Goal: Find specific page/section: Find specific page/section

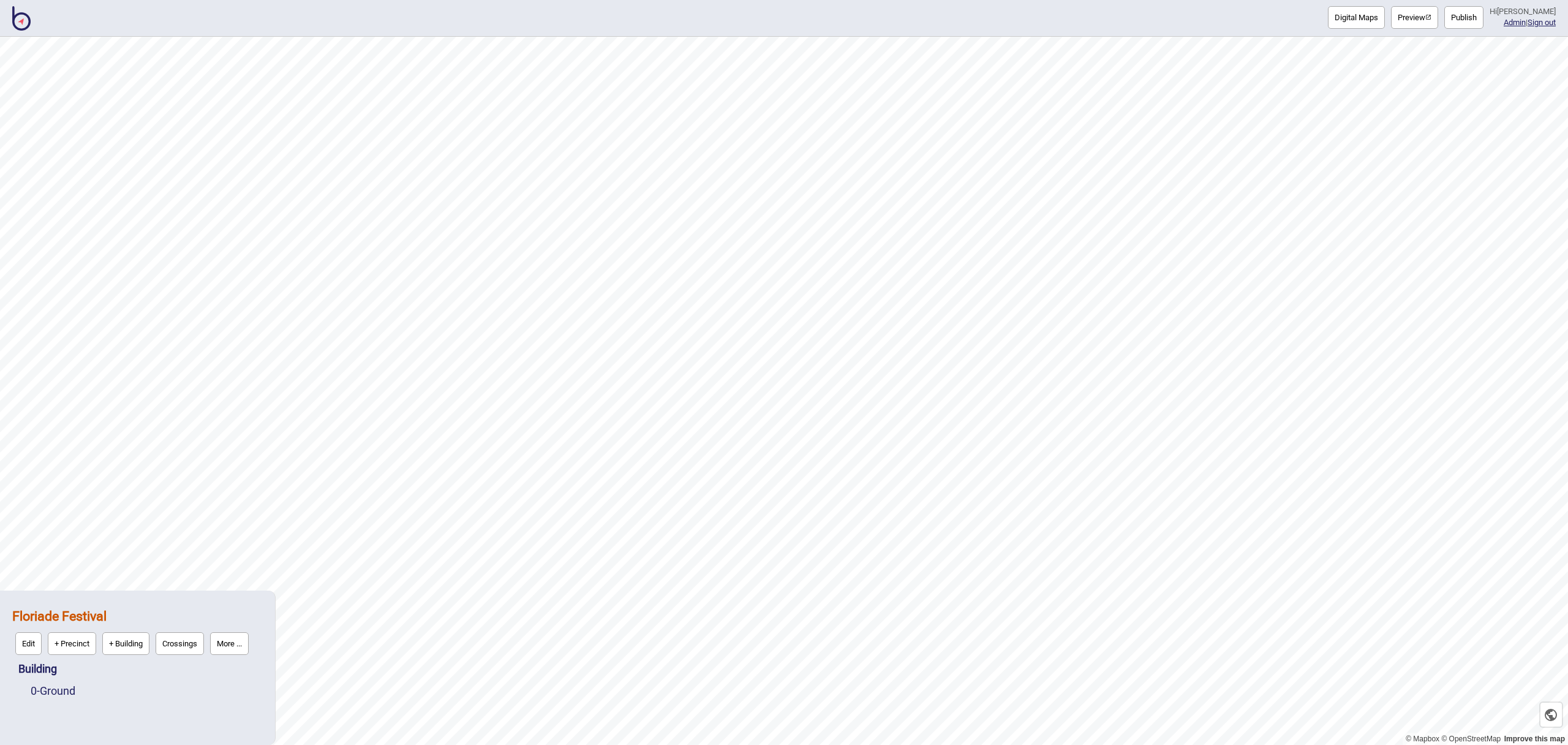
click at [24, 26] on img at bounding box center [21, 18] width 18 height 25
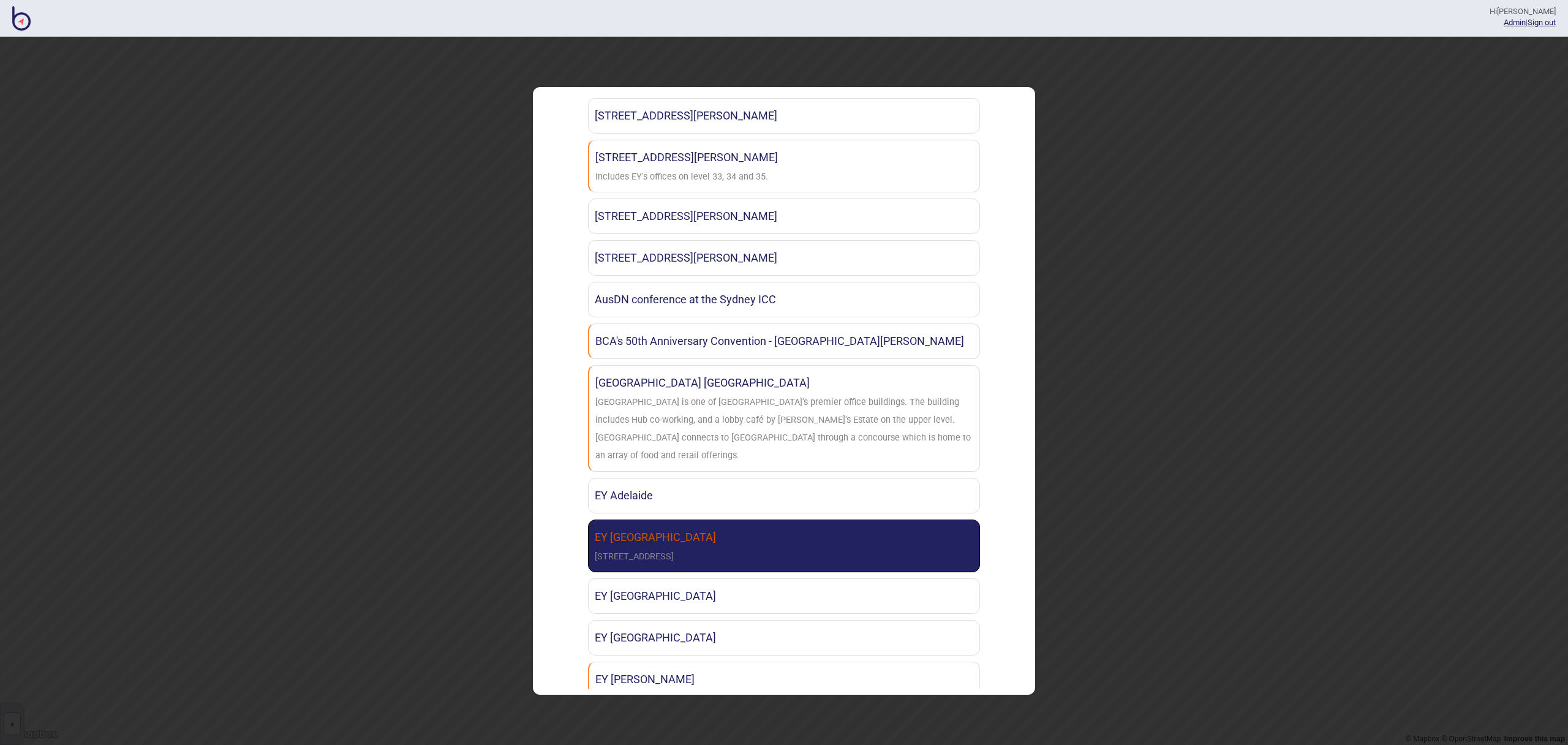
scroll to position [86, 0]
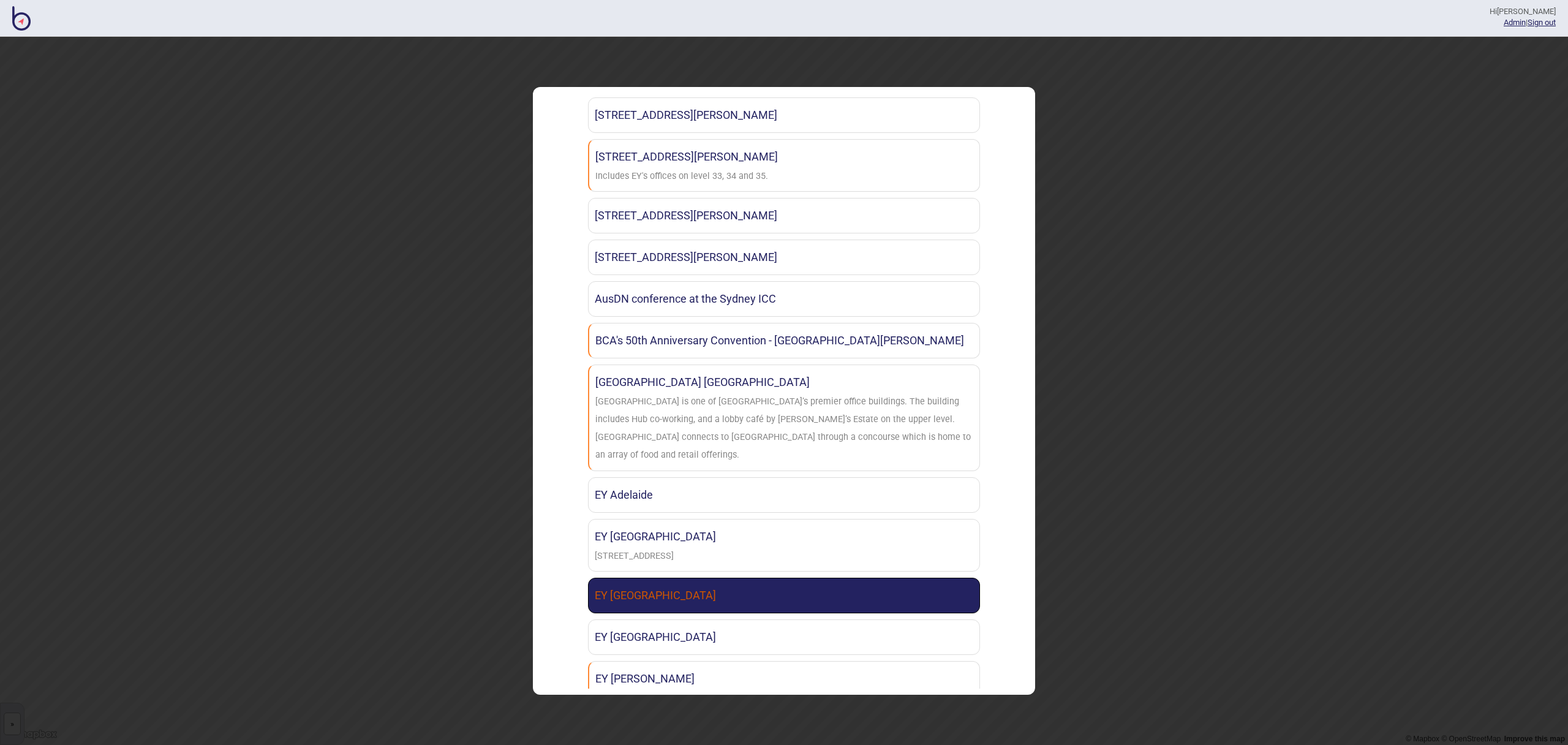
type input "EY"
click at [707, 578] on link "EY [GEOGRAPHIC_DATA]" at bounding box center [784, 595] width 392 height 35
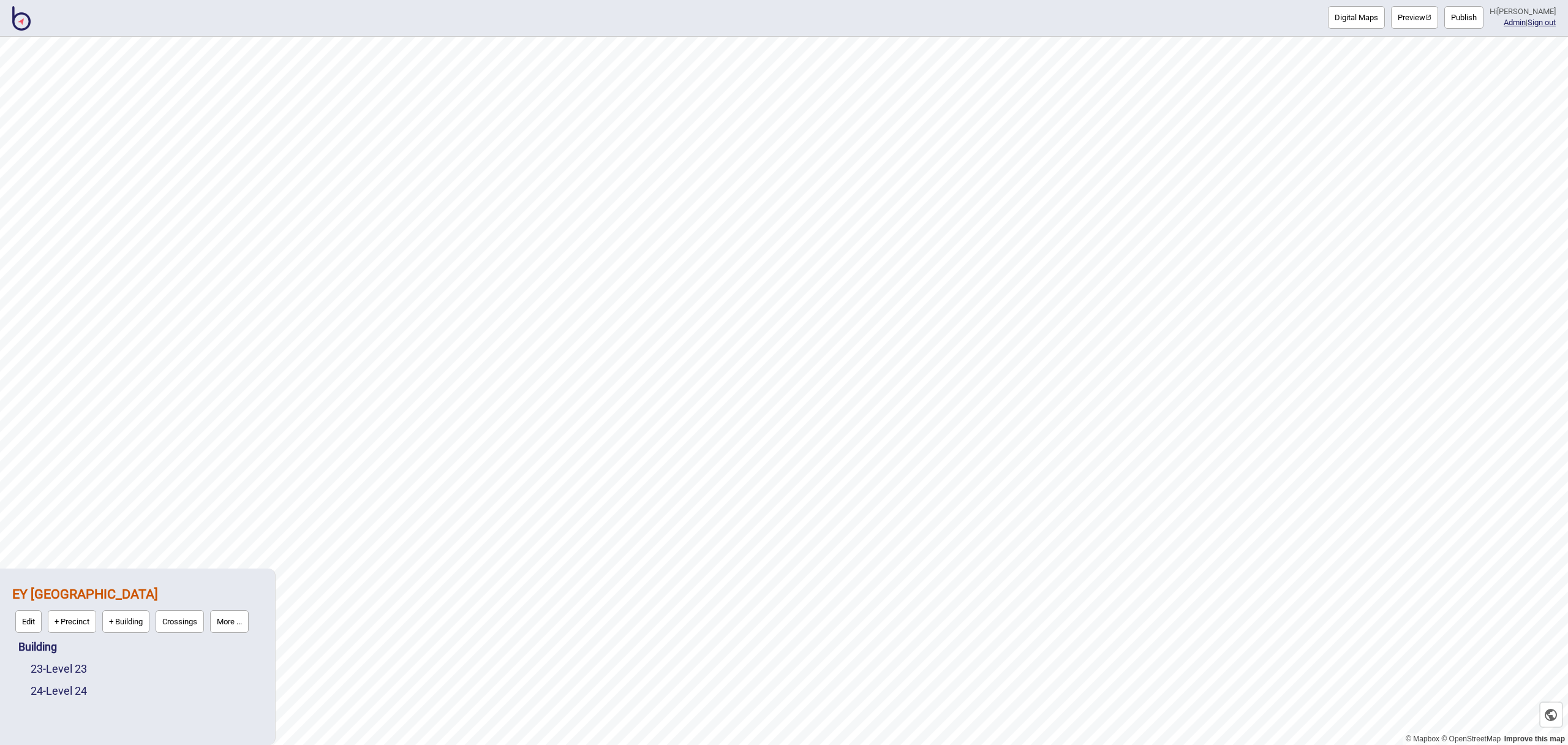
click at [234, 619] on button "More ..." at bounding box center [229, 622] width 39 height 23
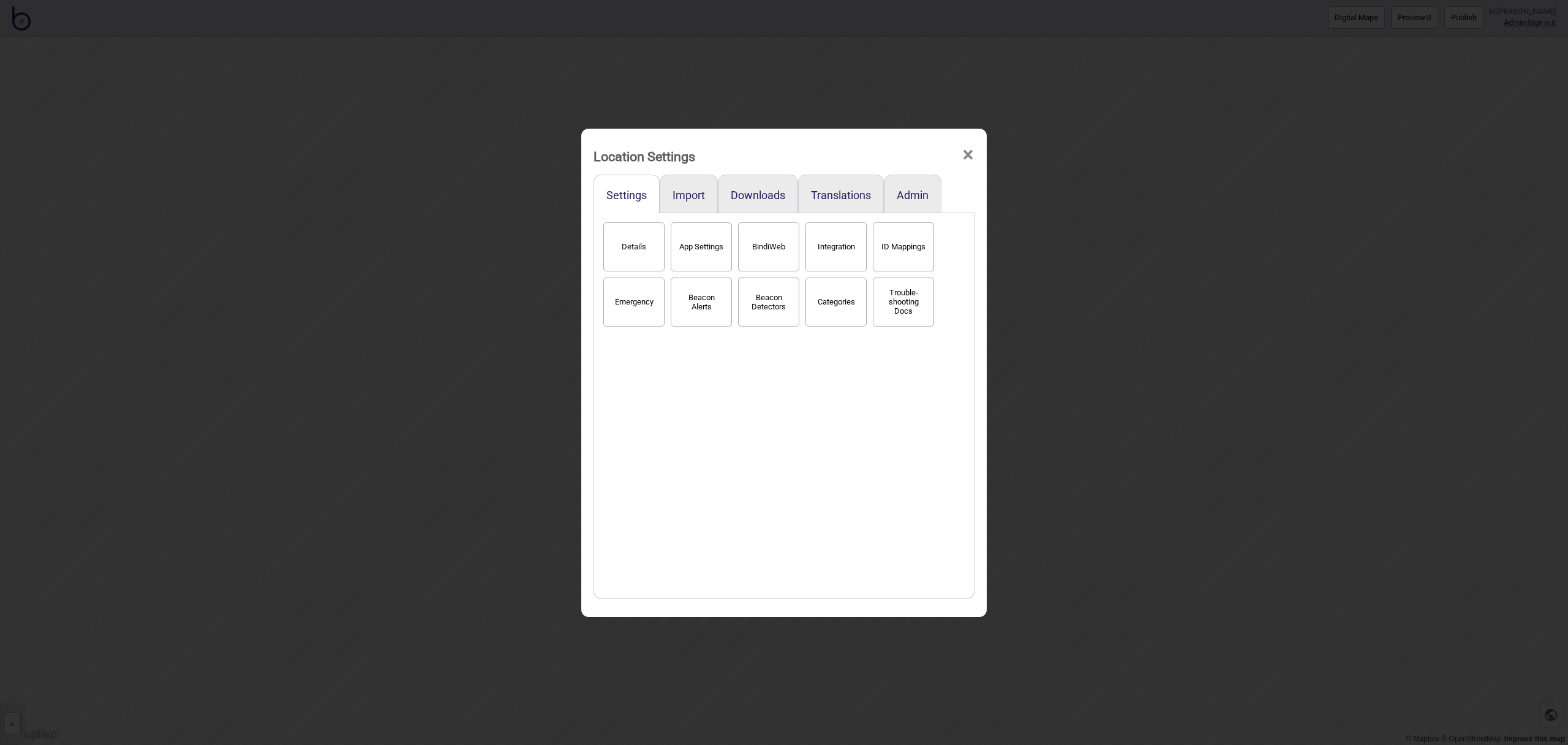
click at [774, 269] on button "BindiWeb" at bounding box center [768, 247] width 62 height 49
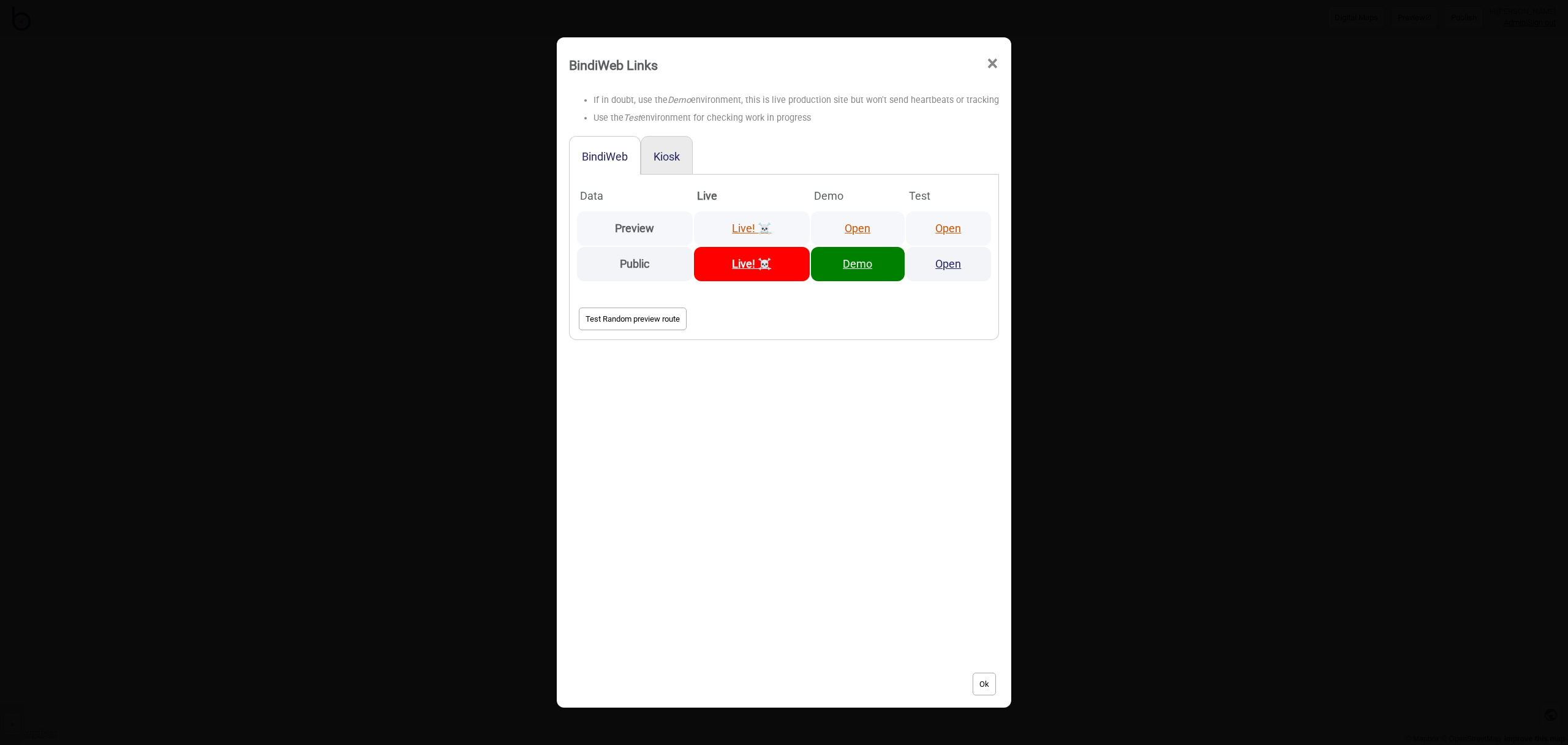
click at [863, 227] on link "Open" at bounding box center [856, 228] width 26 height 13
click at [994, 65] on span "×" at bounding box center [993, 64] width 13 height 41
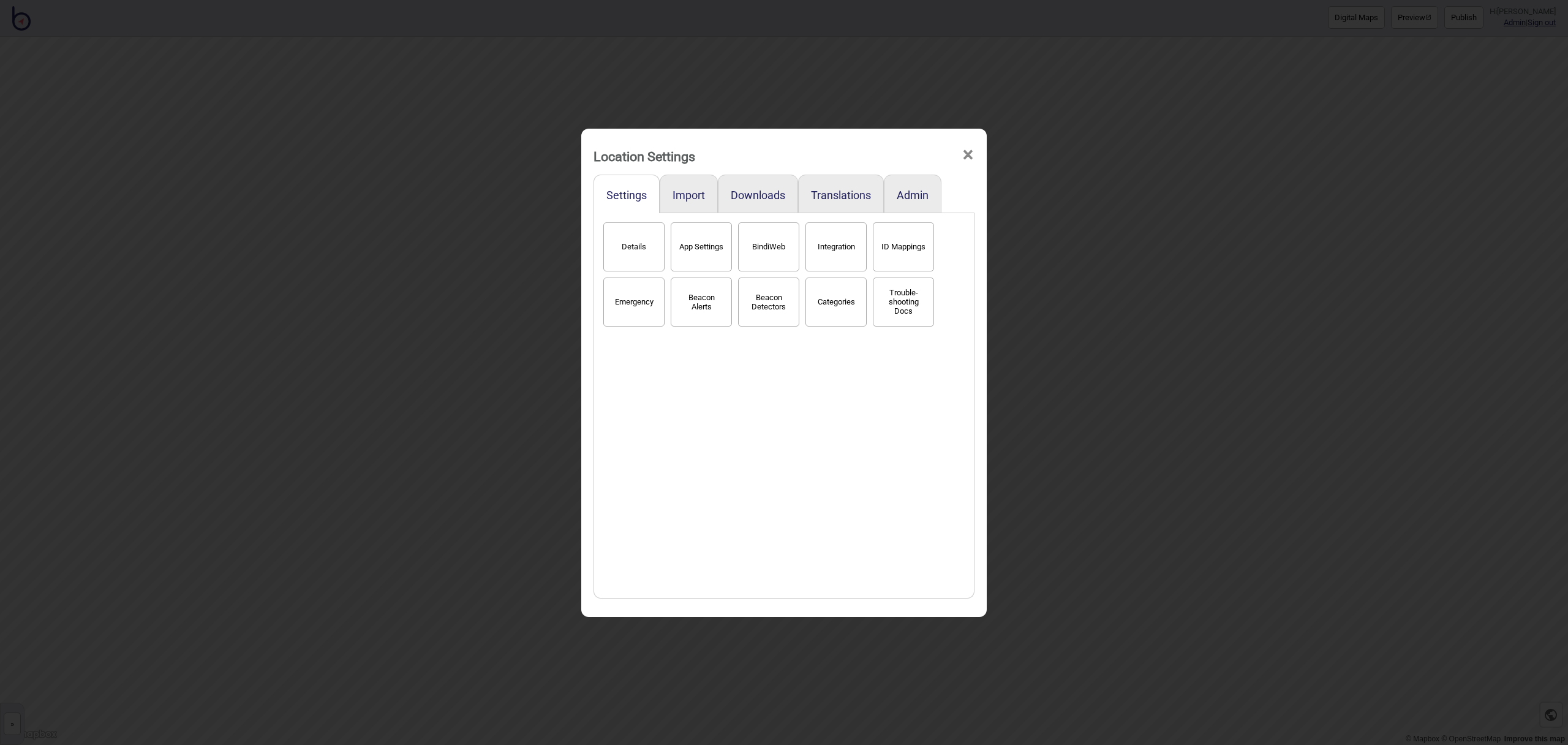
click at [966, 151] on span "×" at bounding box center [968, 154] width 13 height 41
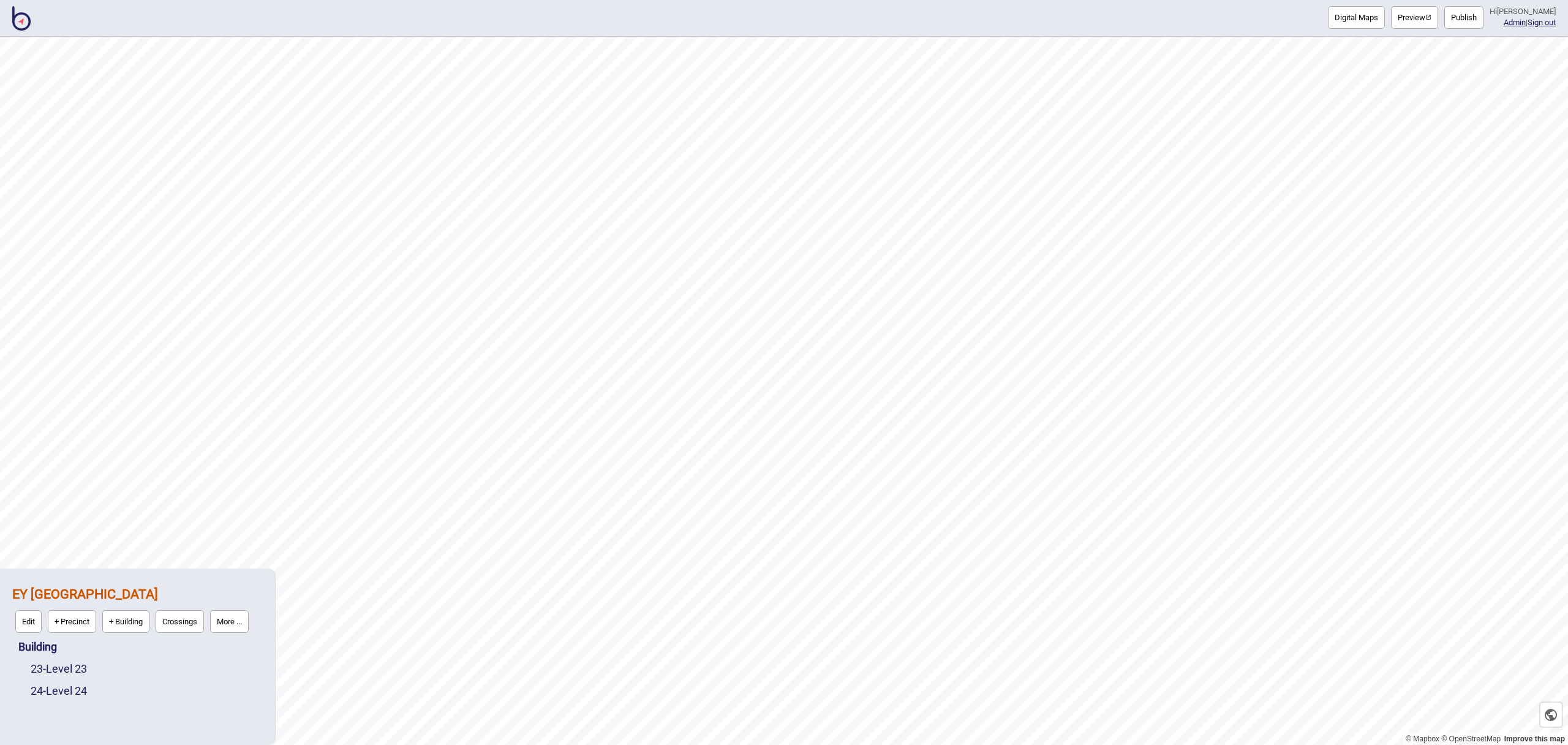
click at [26, 25] on img at bounding box center [21, 18] width 18 height 25
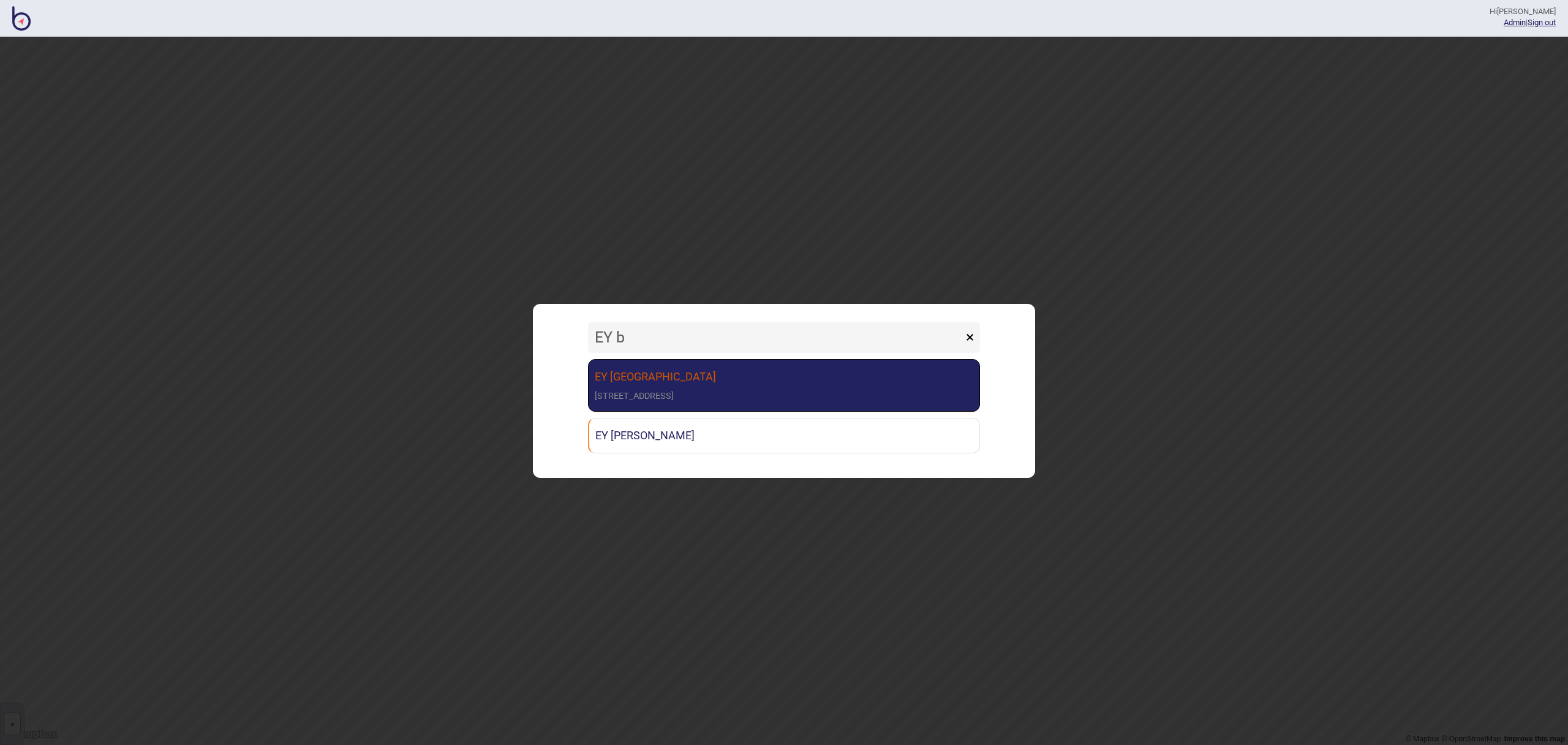
type input "EY b"
click at [753, 386] on link "EY [GEOGRAPHIC_DATA] [STREET_ADDRESS]" at bounding box center [784, 386] width 392 height 53
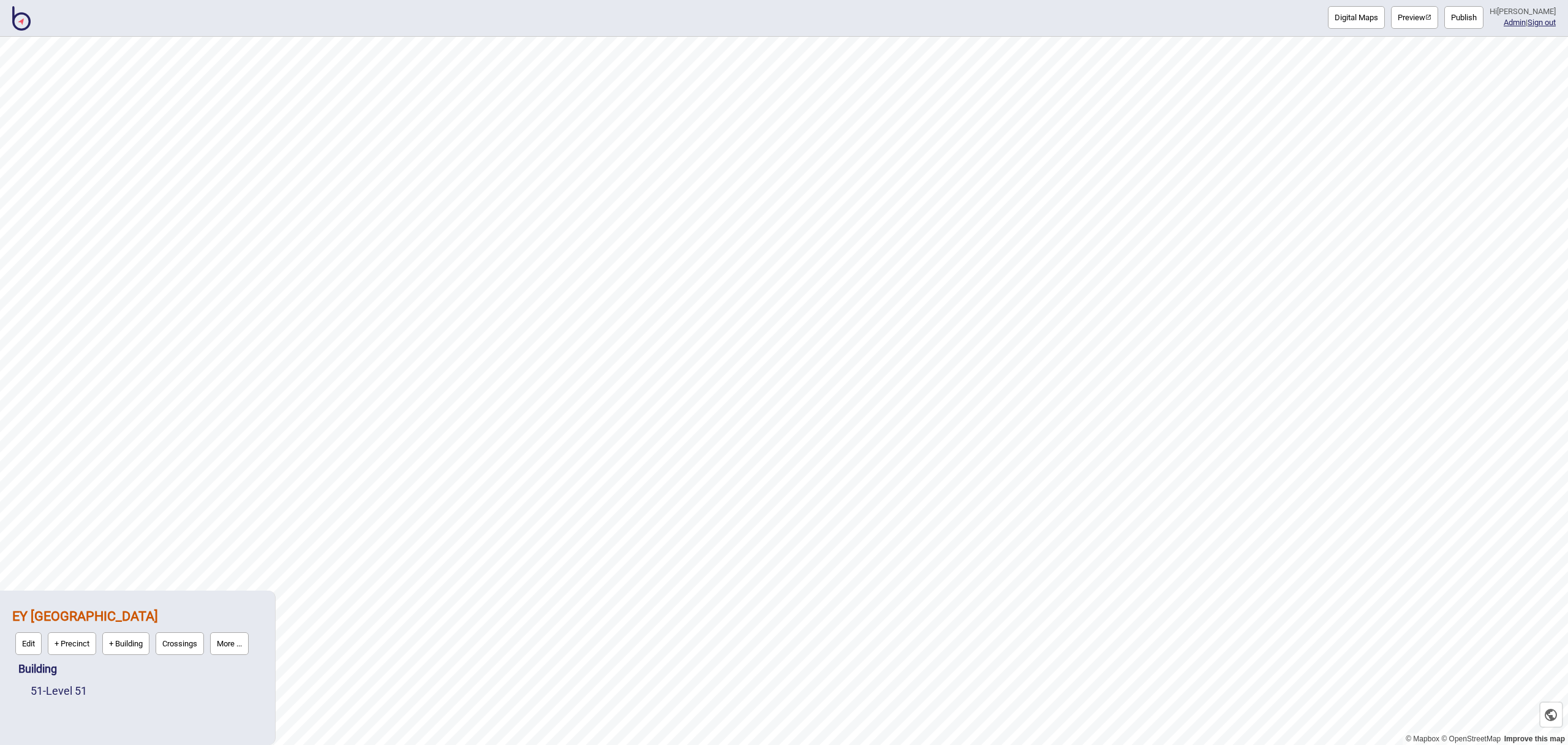
click at [240, 649] on button "More ..." at bounding box center [229, 644] width 39 height 23
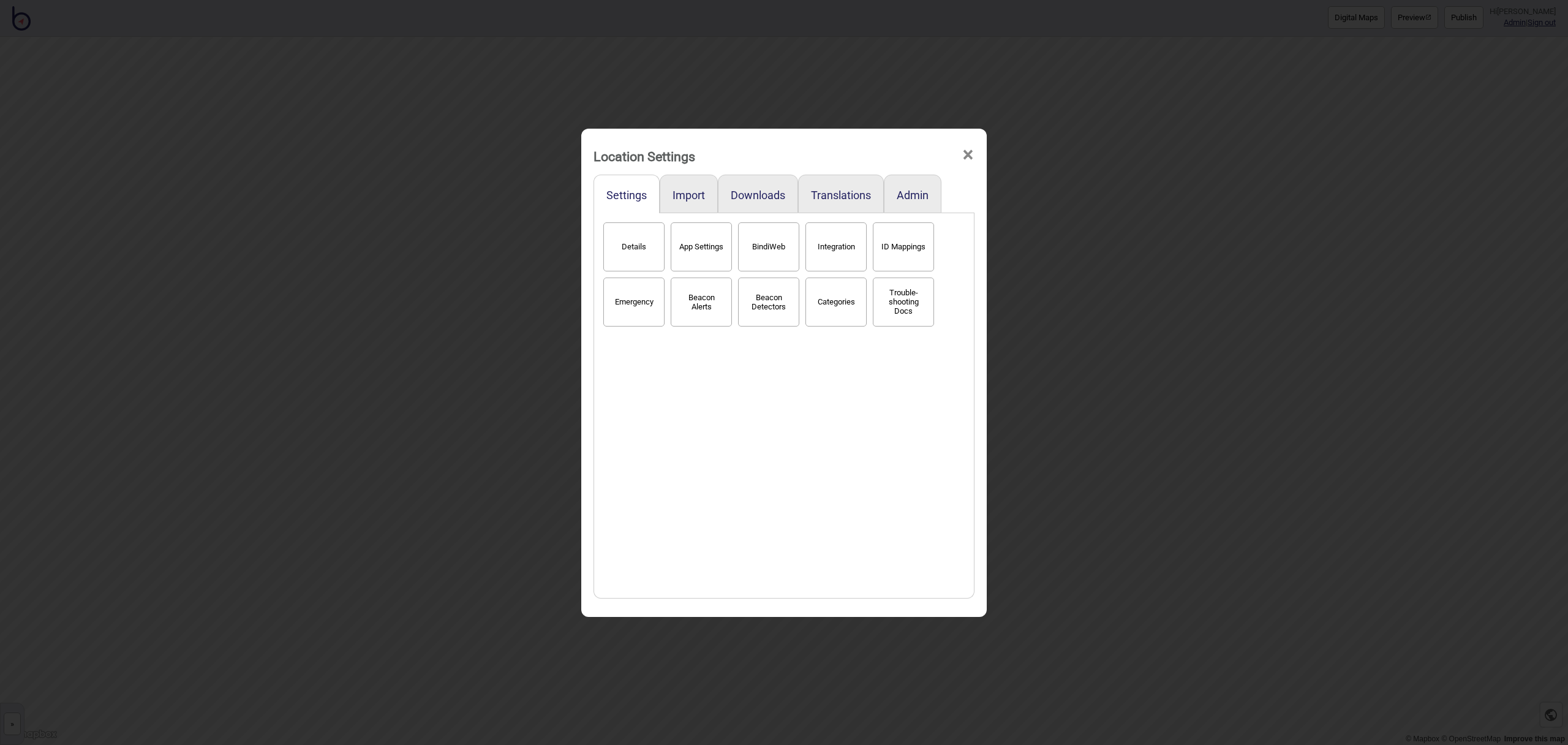
click at [773, 242] on button "BindiWeb" at bounding box center [768, 247] width 62 height 49
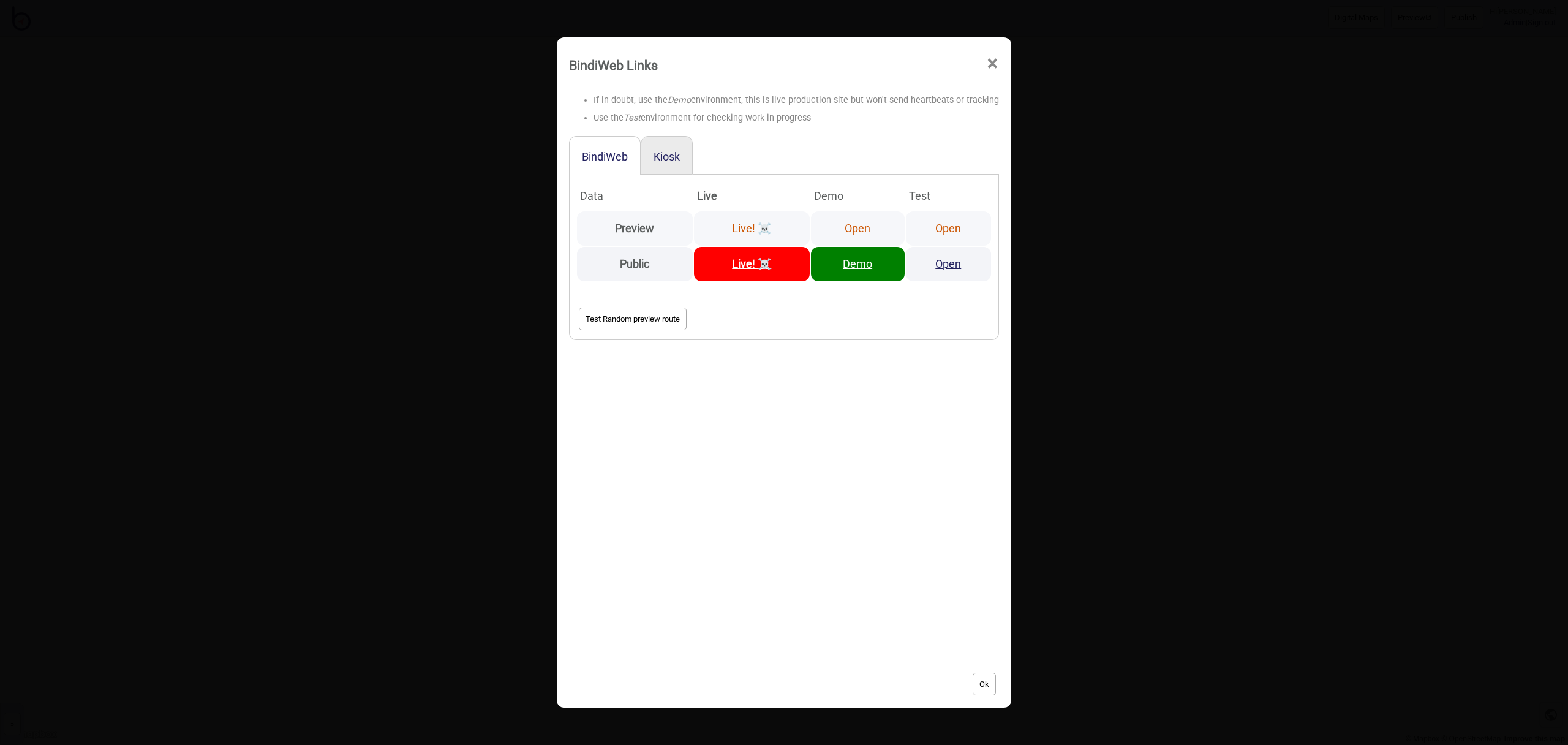
click at [853, 225] on link "Open" at bounding box center [856, 228] width 26 height 13
click at [988, 60] on span "×" at bounding box center [993, 64] width 13 height 41
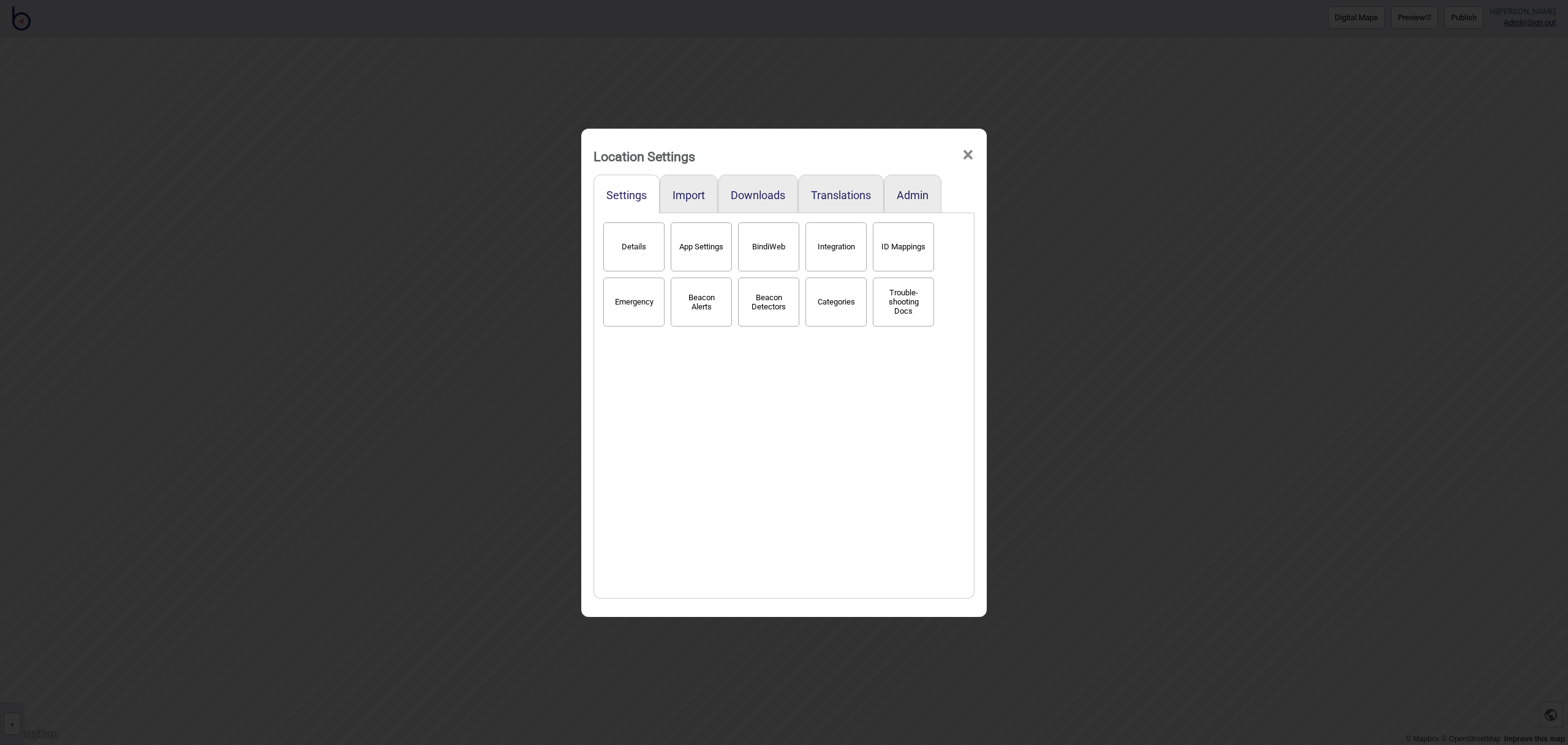
click at [965, 155] on span "×" at bounding box center [968, 154] width 13 height 41
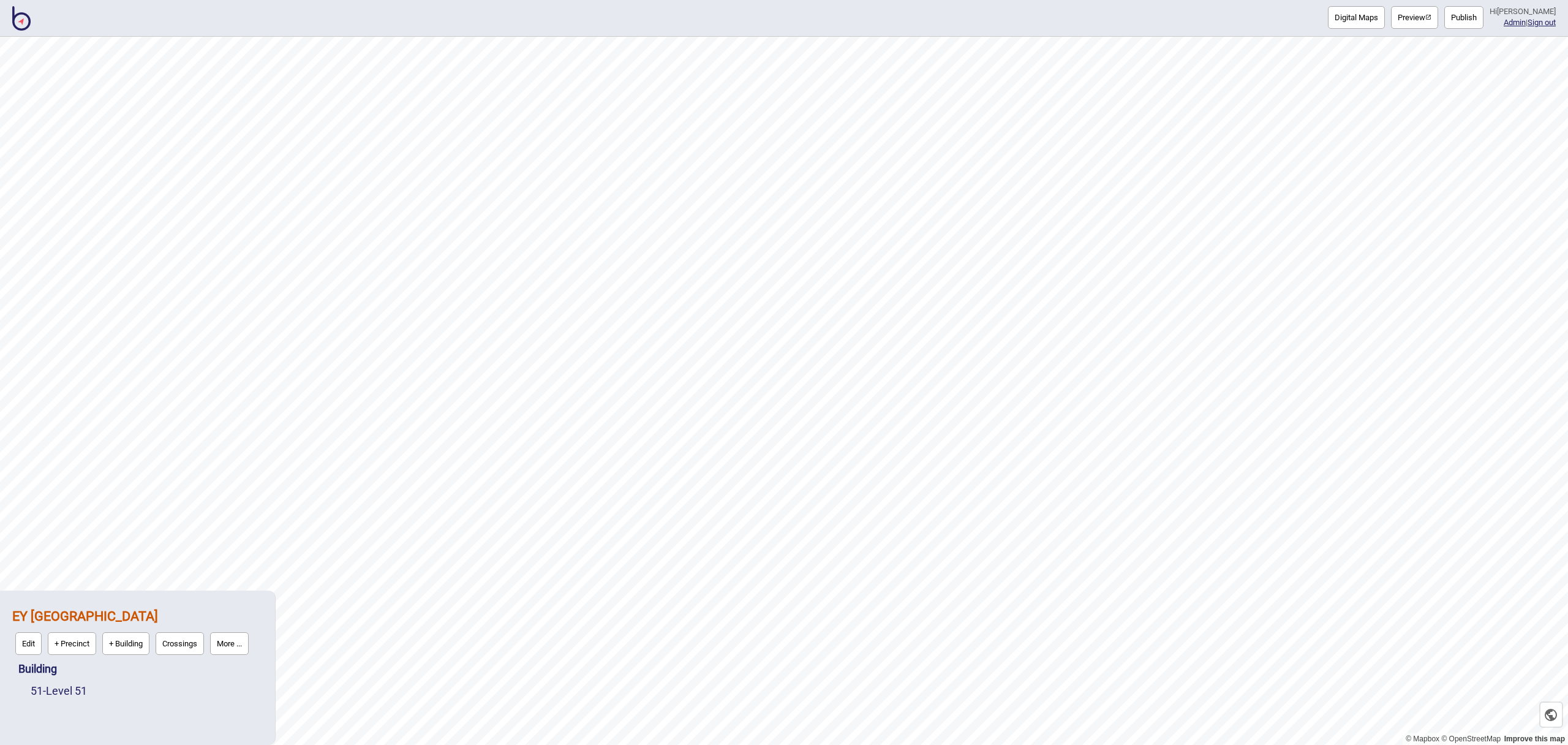
click at [27, 15] on img at bounding box center [21, 18] width 18 height 25
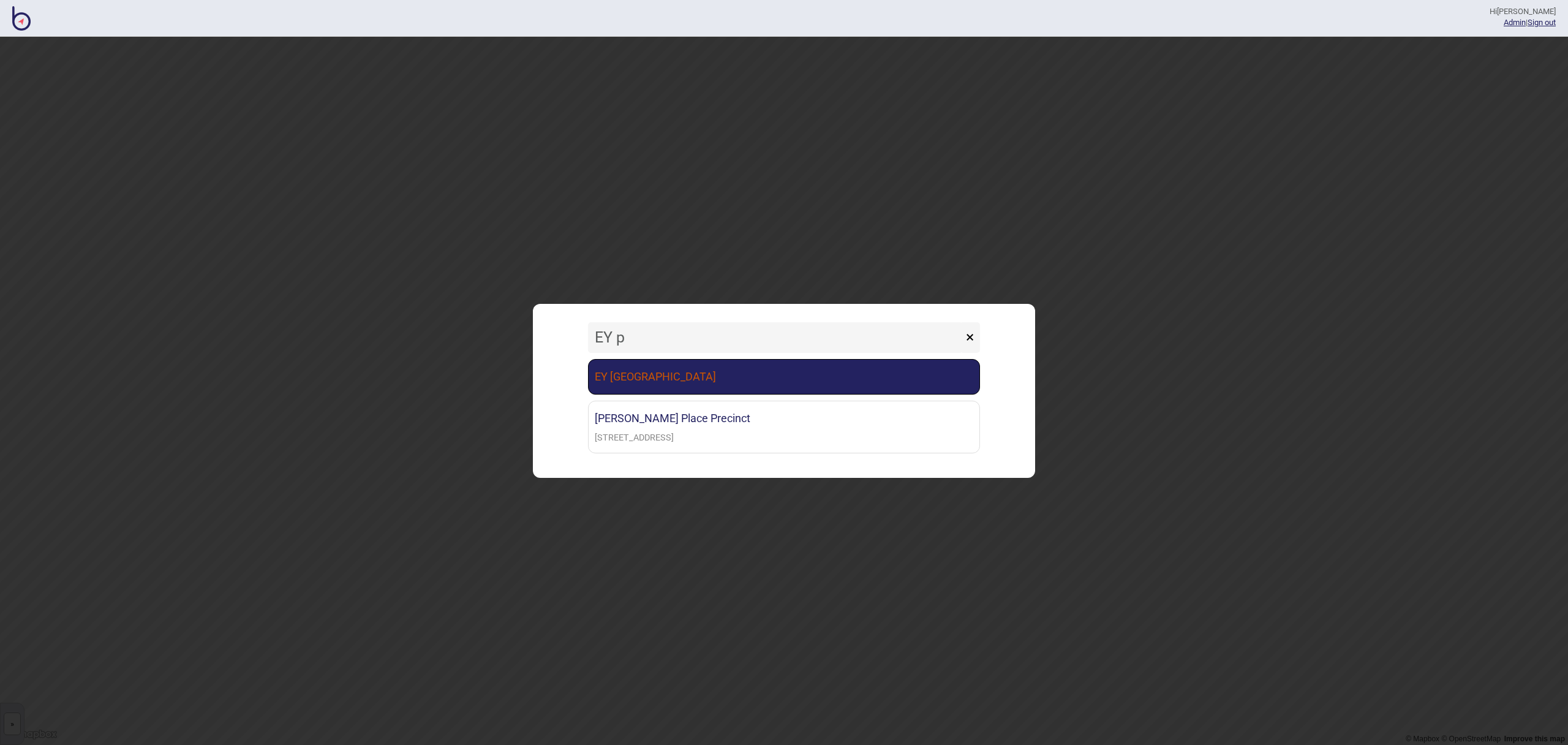
type input "EY p"
click at [606, 373] on link "EY [GEOGRAPHIC_DATA]" at bounding box center [784, 376] width 392 height 35
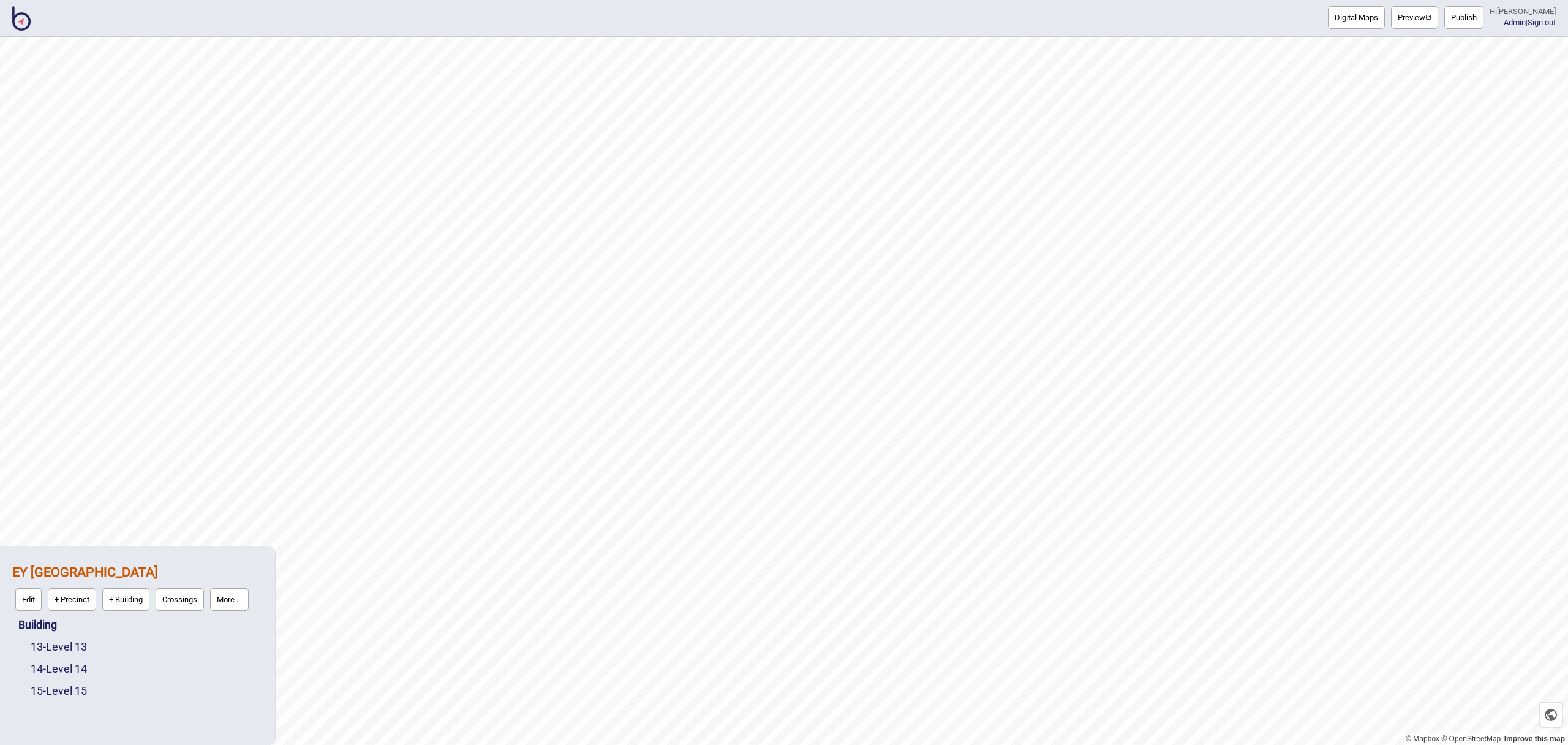
click at [245, 604] on button "More ..." at bounding box center [229, 600] width 39 height 23
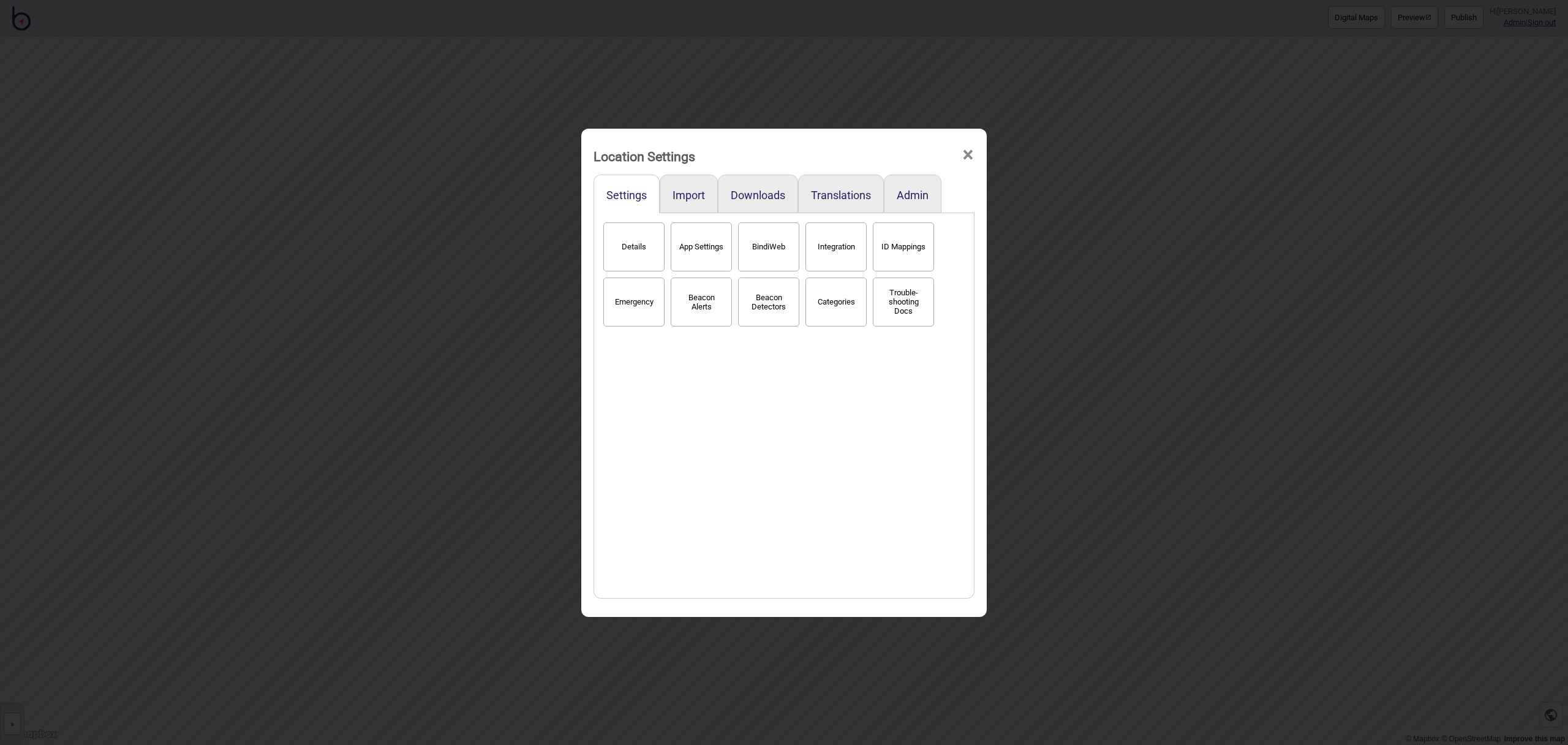
click at [754, 252] on button "BindiWeb" at bounding box center [768, 247] width 62 height 49
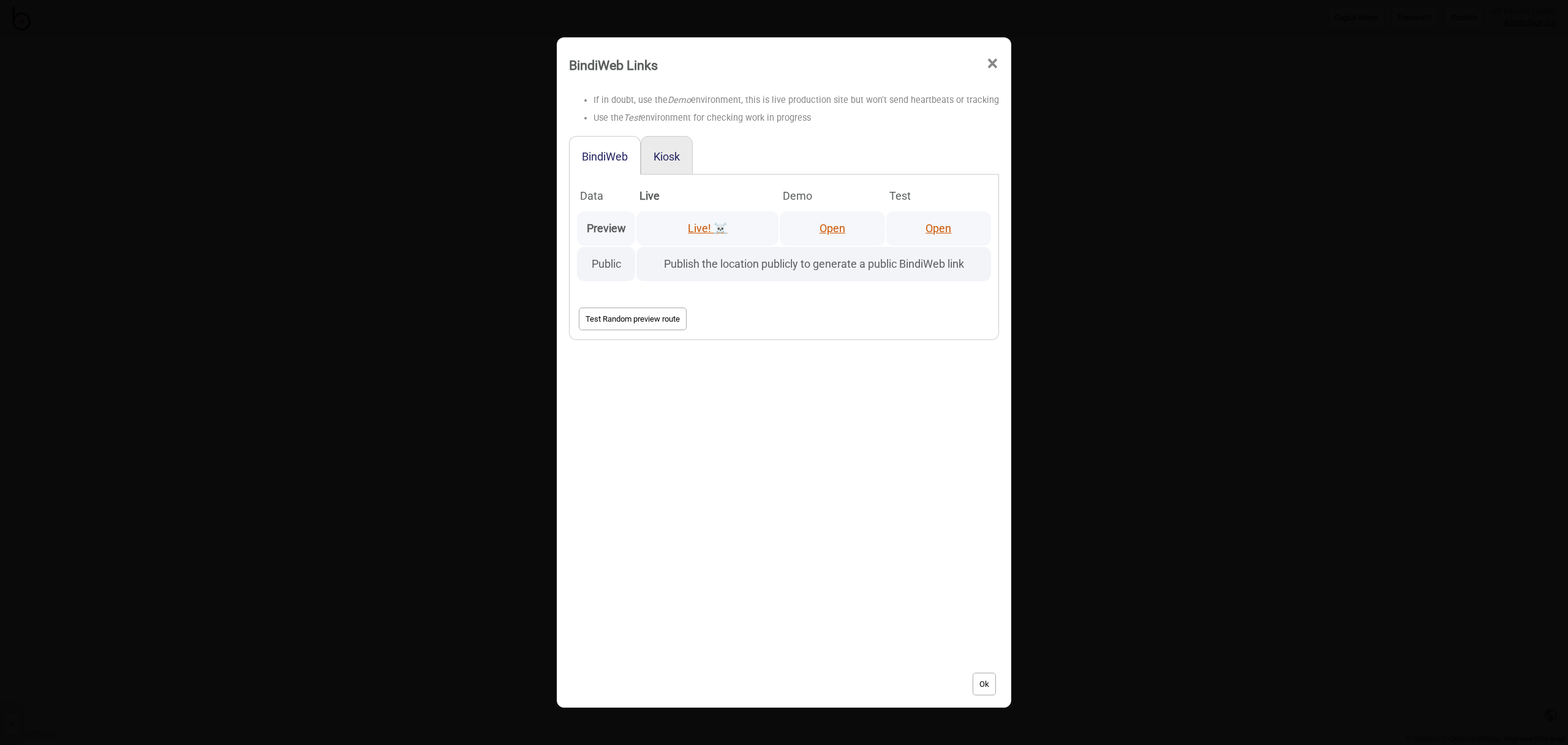
click at [827, 227] on link "Open" at bounding box center [832, 228] width 26 height 13
click at [988, 64] on span "×" at bounding box center [993, 64] width 13 height 41
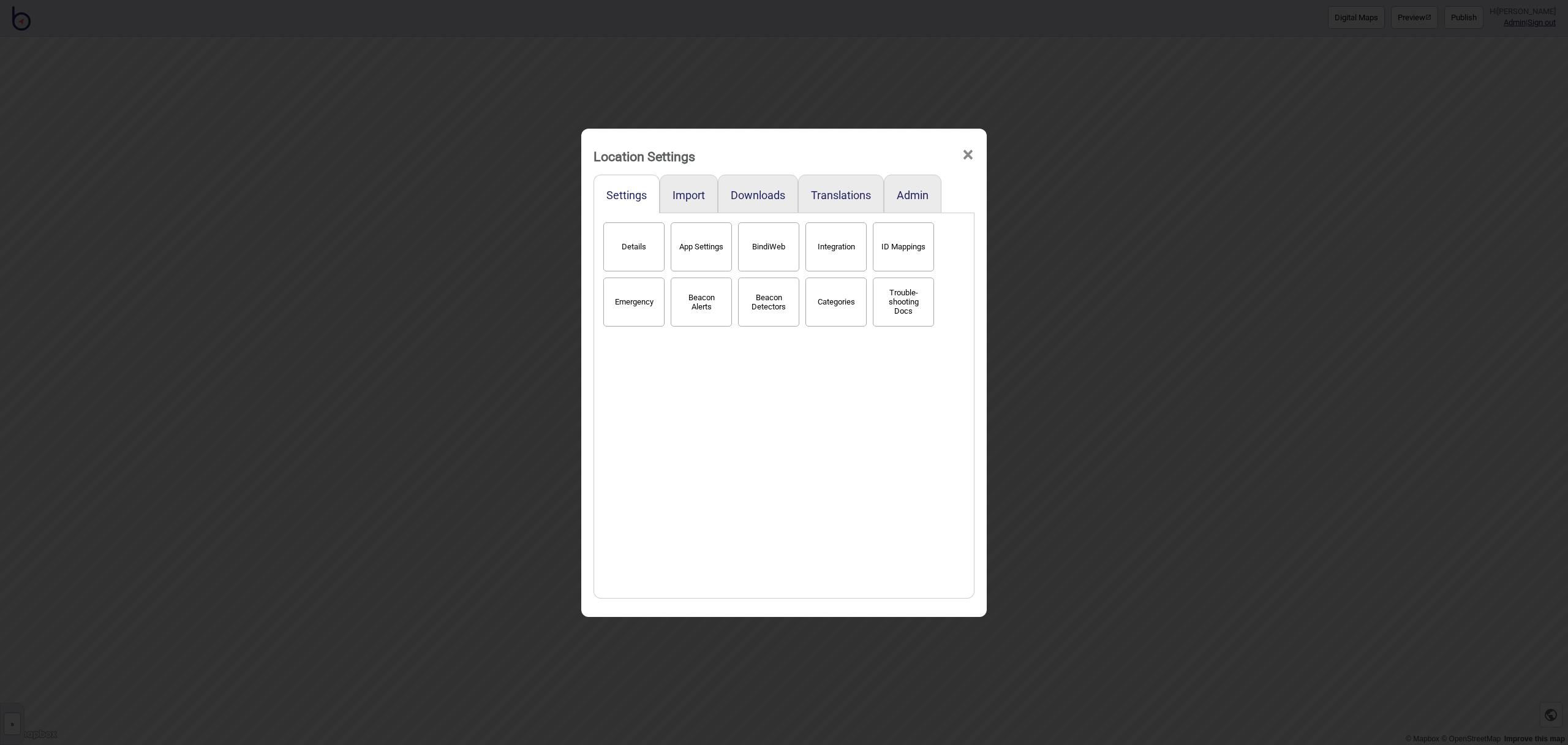
click at [978, 158] on div "Location Settings ×" at bounding box center [784, 153] width 393 height 37
click at [972, 157] on span "×" at bounding box center [968, 154] width 13 height 41
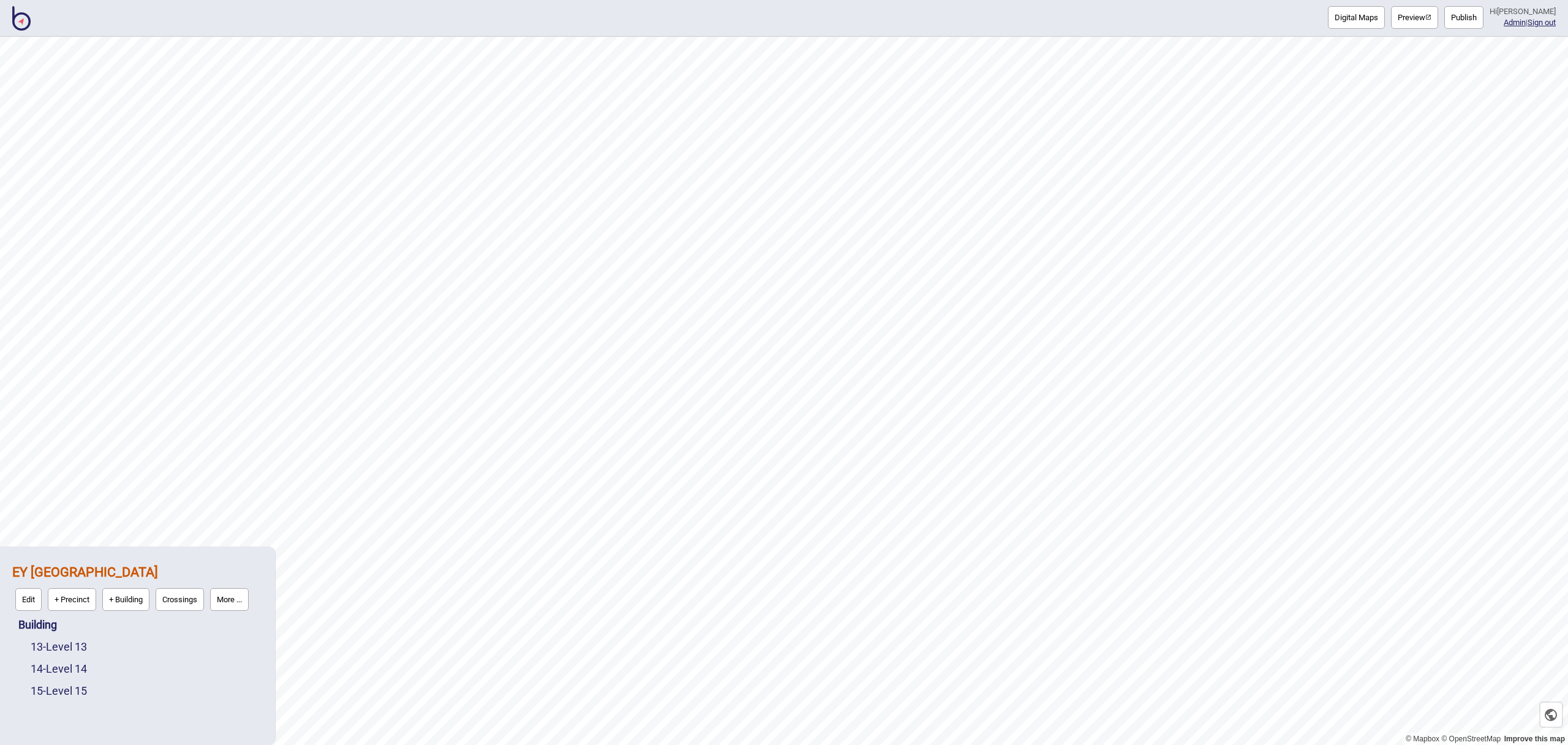
click at [19, 22] on img at bounding box center [21, 18] width 18 height 25
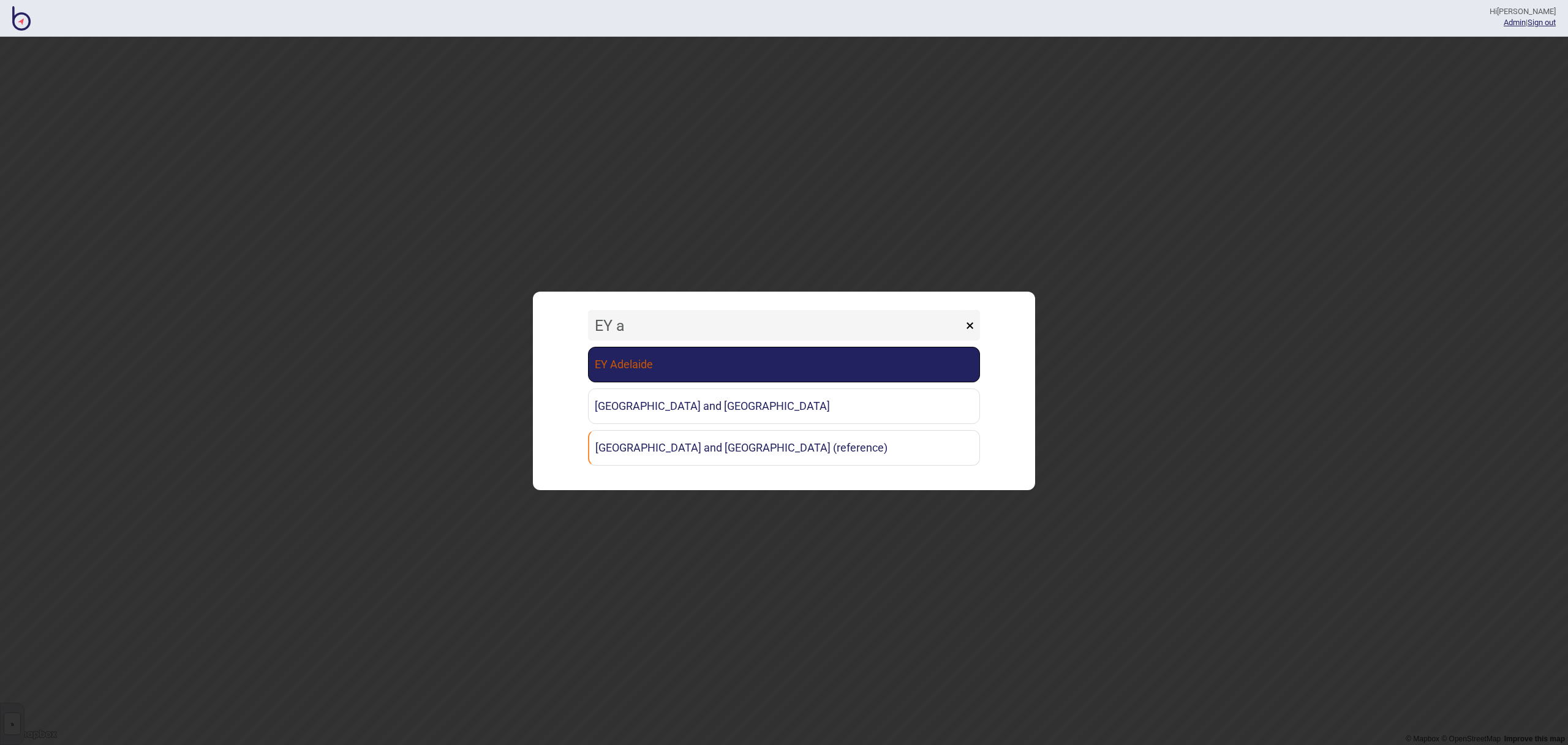
type input "EY a"
click at [670, 374] on link "EY Adelaide" at bounding box center [784, 364] width 392 height 35
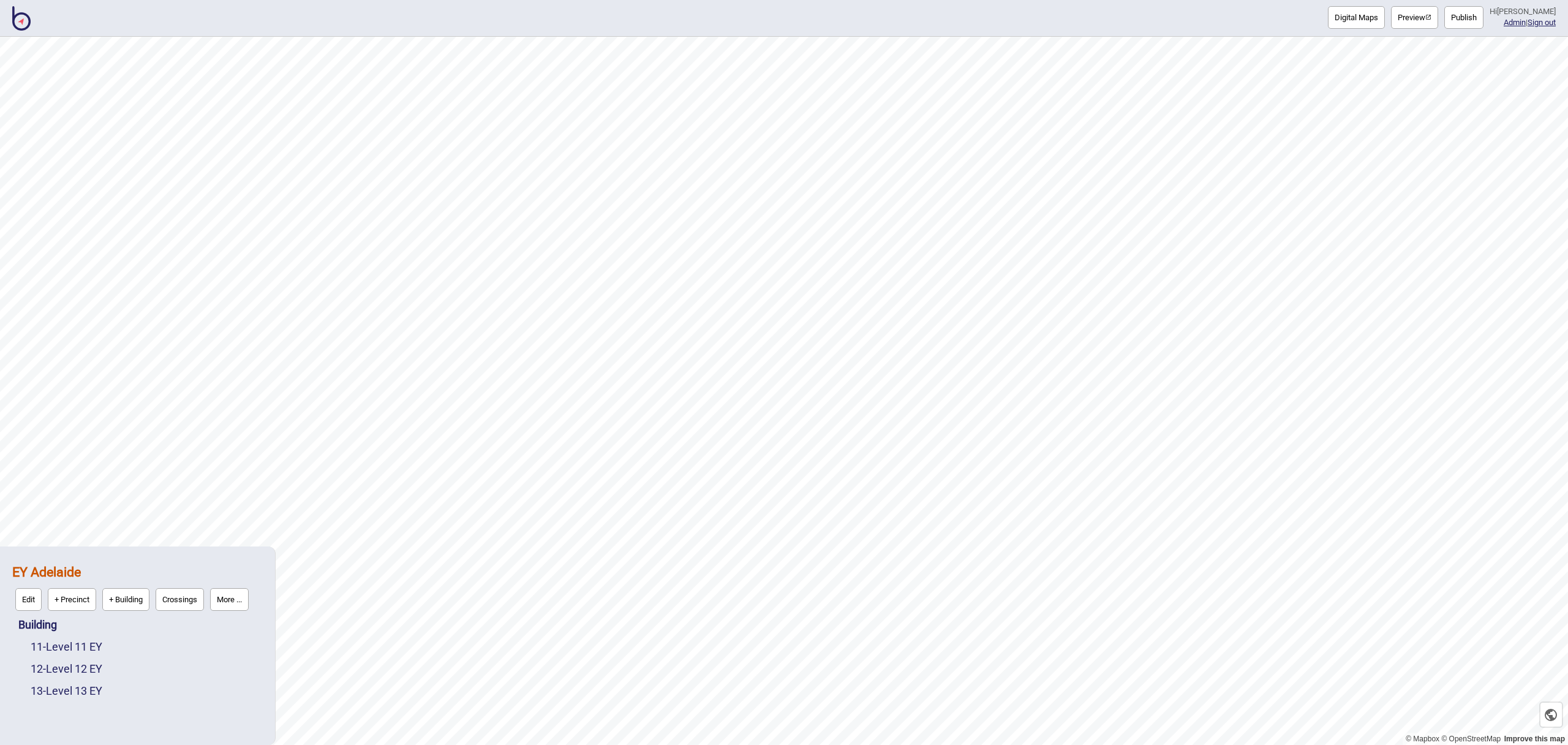
click at [239, 596] on button "More ..." at bounding box center [229, 600] width 39 height 23
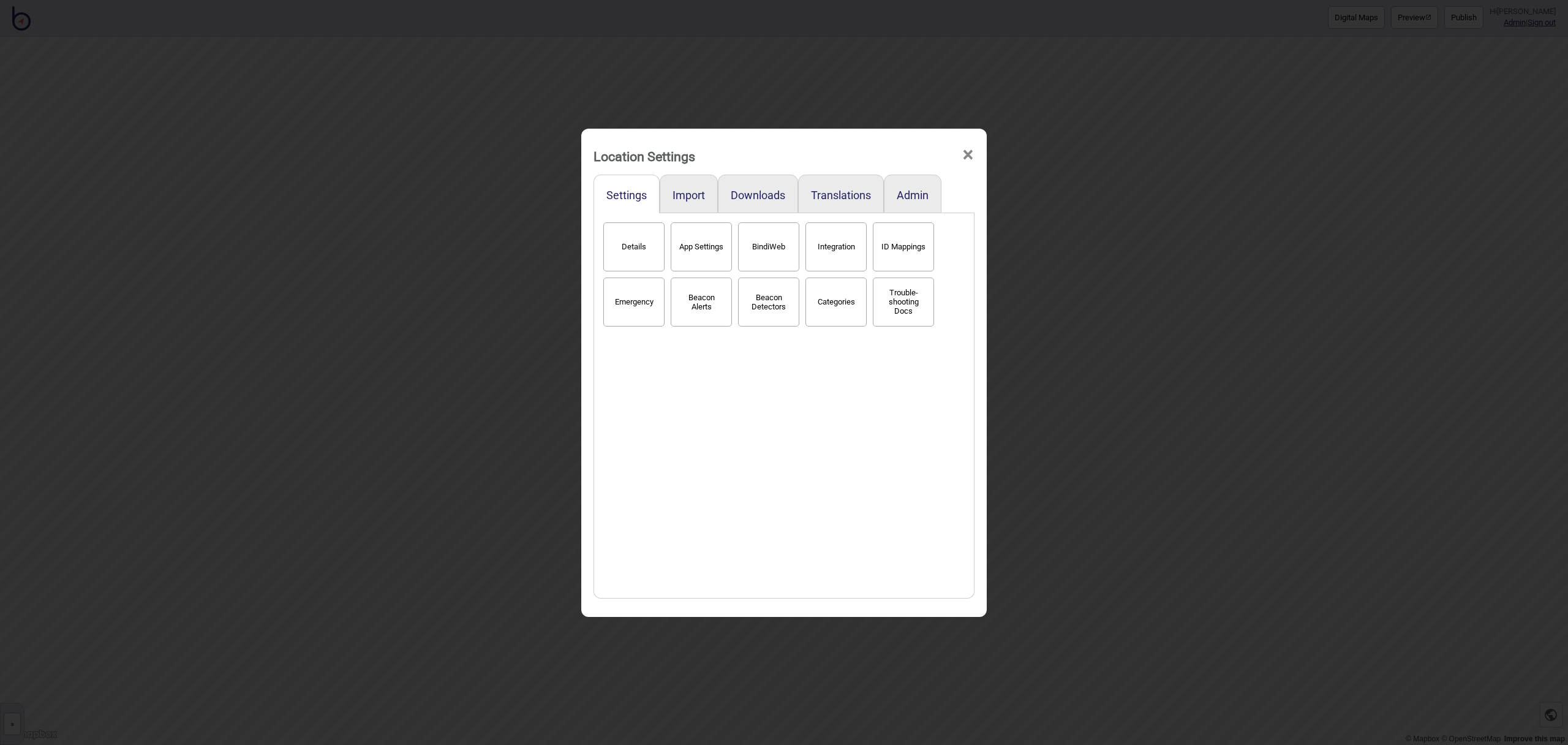
click at [772, 238] on button "BindiWeb" at bounding box center [768, 247] width 62 height 49
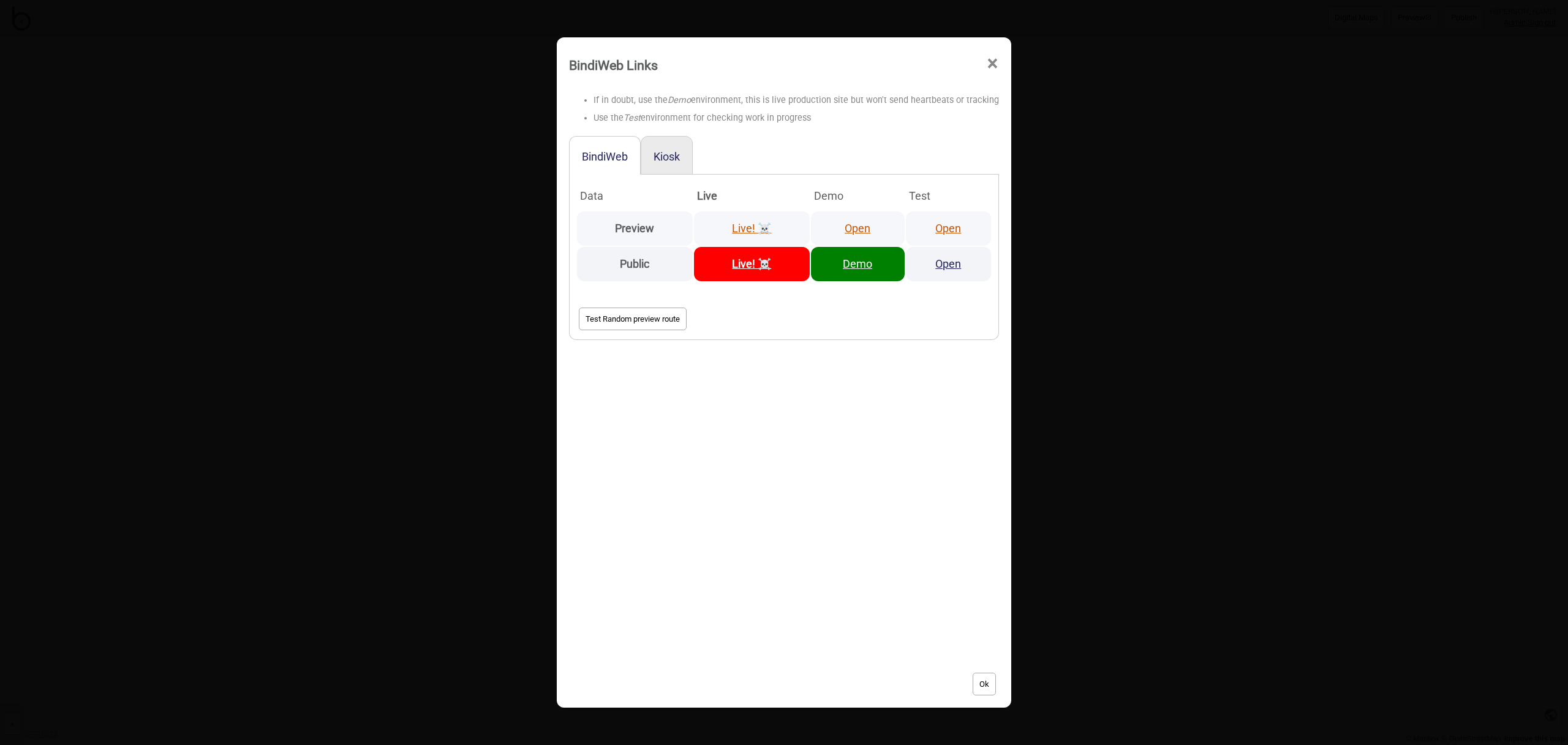
click at [856, 227] on link "Open" at bounding box center [856, 228] width 26 height 13
